Goal: Transaction & Acquisition: Purchase product/service

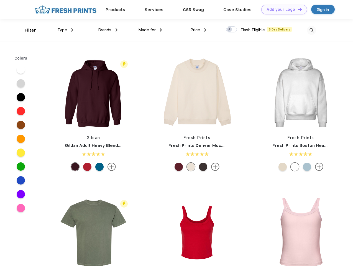
scroll to position [0, 0]
click at [282, 9] on link "Add your Logo Design Tool" at bounding box center [285, 10] width 46 height 10
click at [0, 0] on div "Design Tool" at bounding box center [0, 0] width 0 height 0
click at [298, 9] on link "Add your Logo Design Tool" at bounding box center [285, 10] width 46 height 10
click at [27, 30] on div "Filter" at bounding box center [30, 30] width 11 height 6
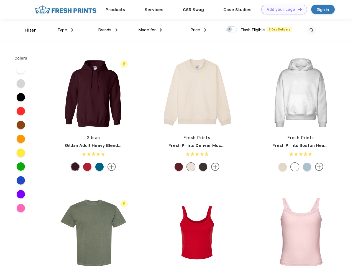
click at [65, 30] on span "Type" at bounding box center [62, 29] width 10 height 5
click at [108, 30] on span "Brands" at bounding box center [104, 29] width 13 height 5
click at [150, 30] on span "Made for" at bounding box center [146, 29] width 17 height 5
click at [199, 30] on span "Price" at bounding box center [196, 29] width 10 height 5
click at [232, 30] on div at bounding box center [231, 29] width 11 height 6
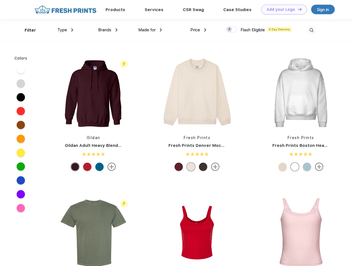
click at [230, 30] on input "checkbox" at bounding box center [228, 28] width 4 height 4
click at [312, 30] on img at bounding box center [311, 30] width 9 height 9
